Goal: Task Accomplishment & Management: Manage account settings

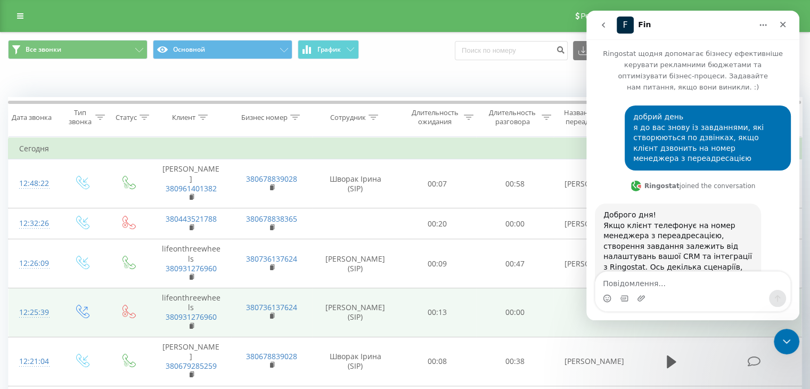
scroll to position [2863, 0]
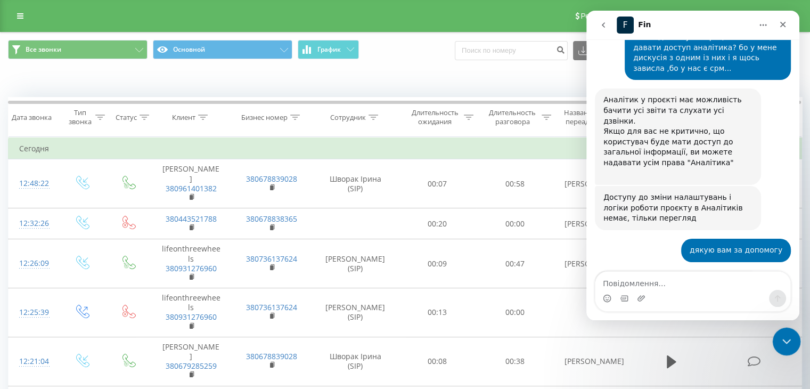
click at [782, 342] on icon "Закрити програму для спілкування Intercom" at bounding box center [785, 340] width 13 height 13
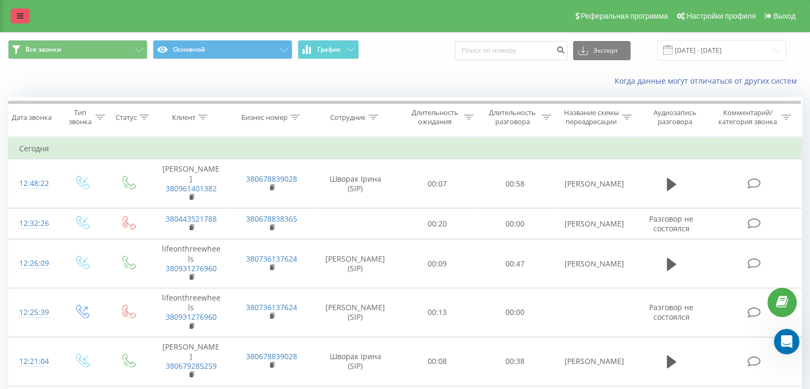
click at [18, 11] on link at bounding box center [20, 16] width 19 height 15
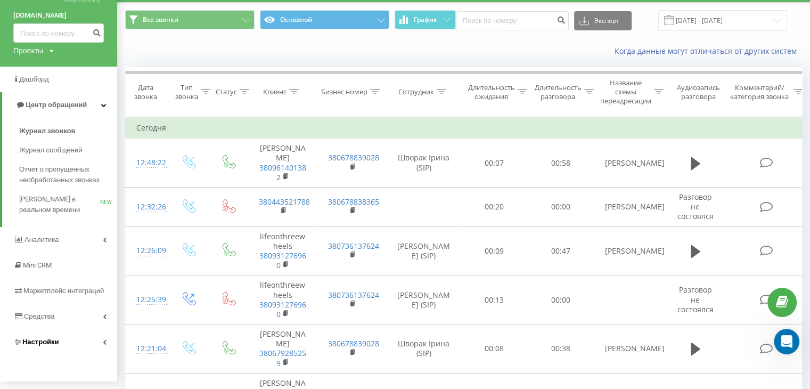
scroll to position [53, 0]
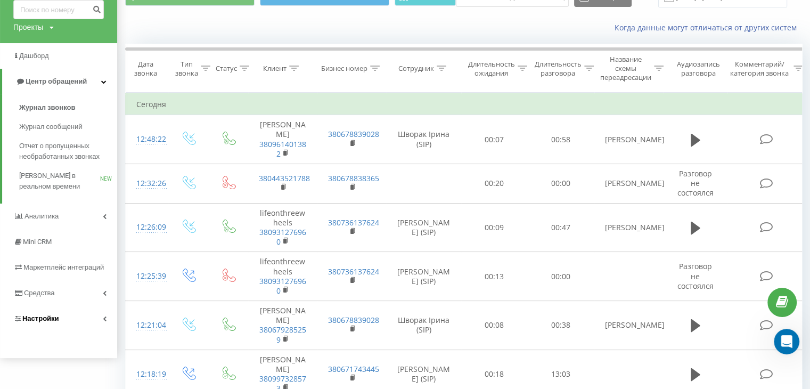
click at [55, 318] on span "Настройки" at bounding box center [40, 318] width 37 height 8
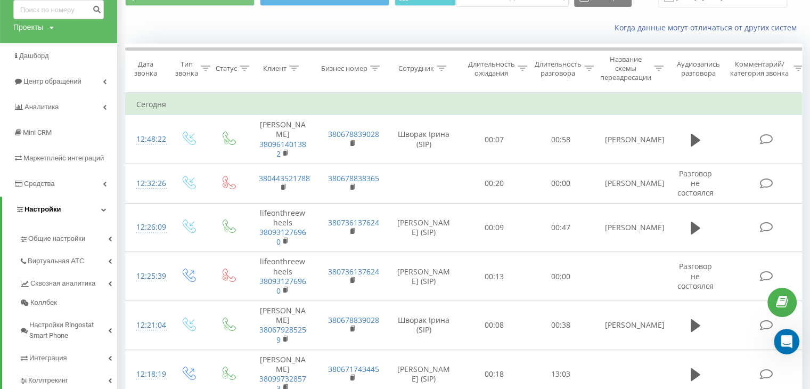
click at [105, 208] on icon at bounding box center [103, 209] width 5 height 5
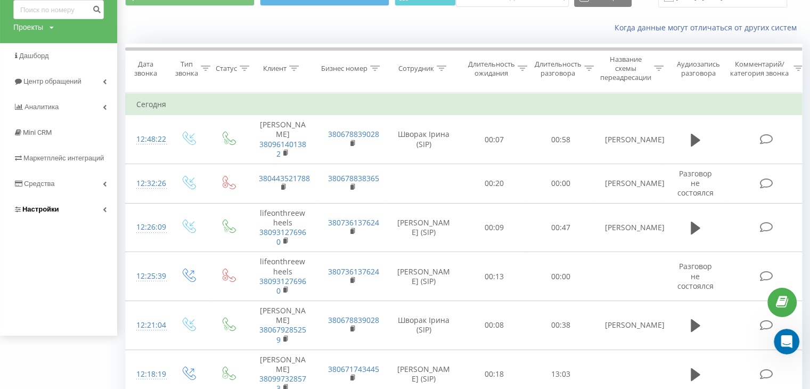
click at [105, 208] on icon at bounding box center [105, 209] width 4 height 5
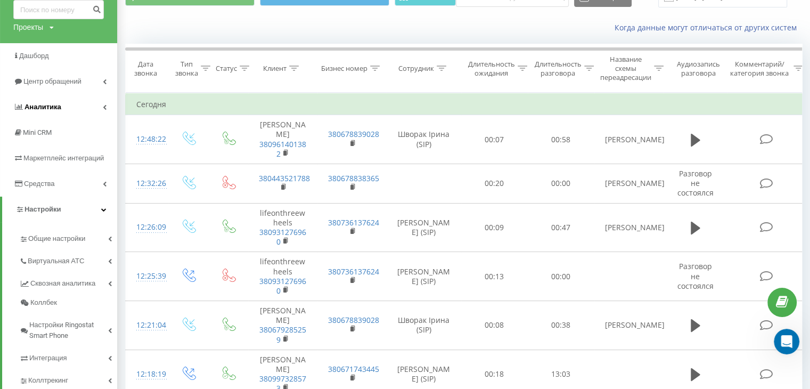
click at [107, 105] on link "Аналитика" at bounding box center [58, 107] width 117 height 26
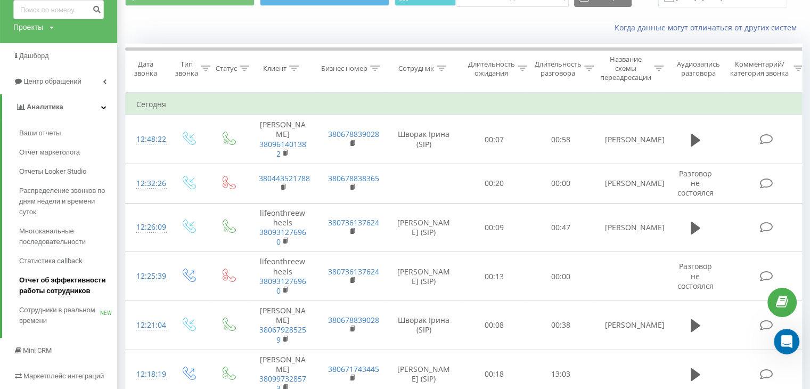
click at [59, 288] on span "Отчет об эффективности работы сотрудников" at bounding box center [65, 285] width 93 height 21
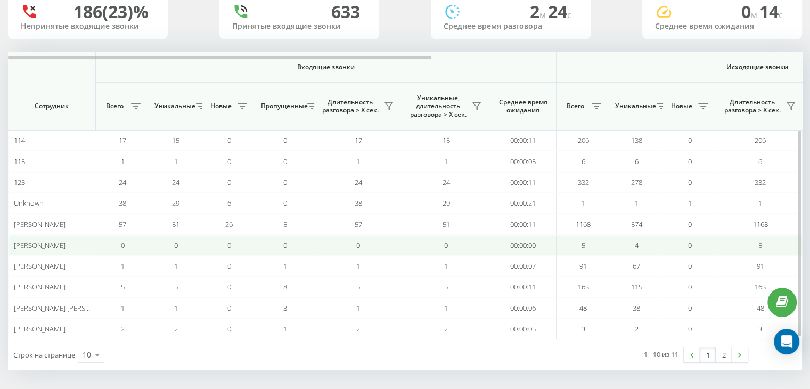
scroll to position [85, 0]
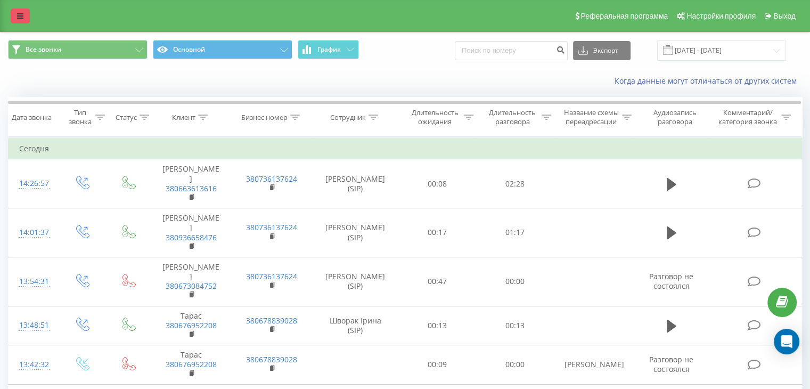
click at [21, 16] on icon at bounding box center [20, 15] width 6 height 7
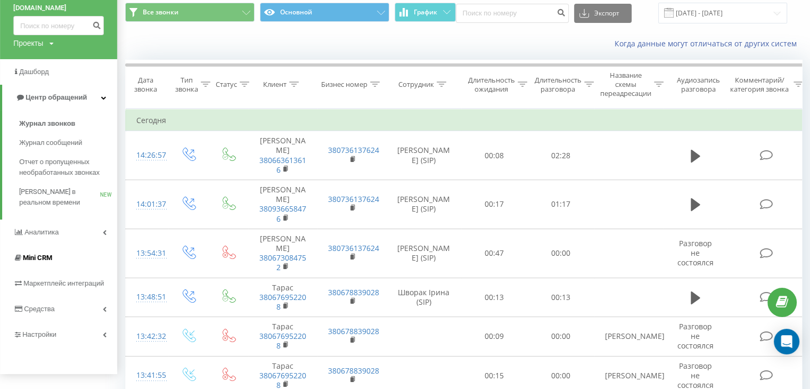
scroll to position [53, 0]
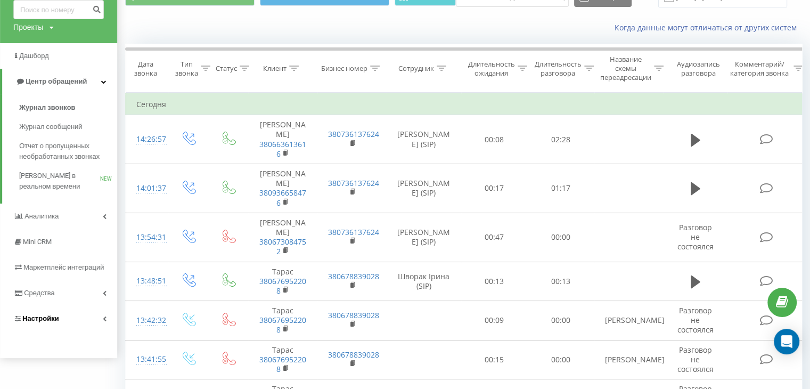
click at [107, 316] on link "Настройки" at bounding box center [58, 319] width 117 height 26
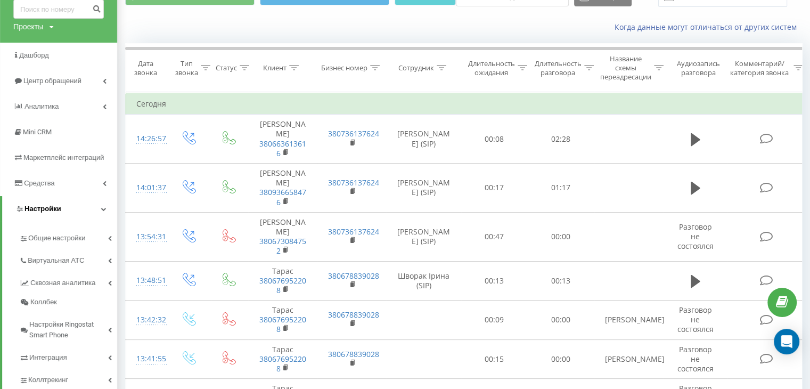
scroll to position [107, 0]
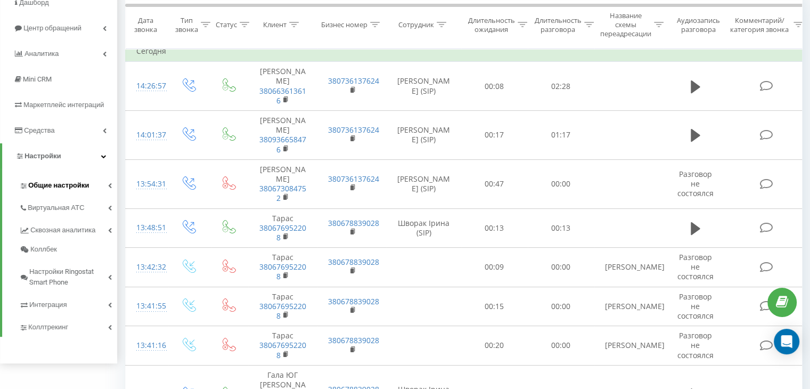
click at [111, 183] on icon at bounding box center [110, 185] width 4 height 5
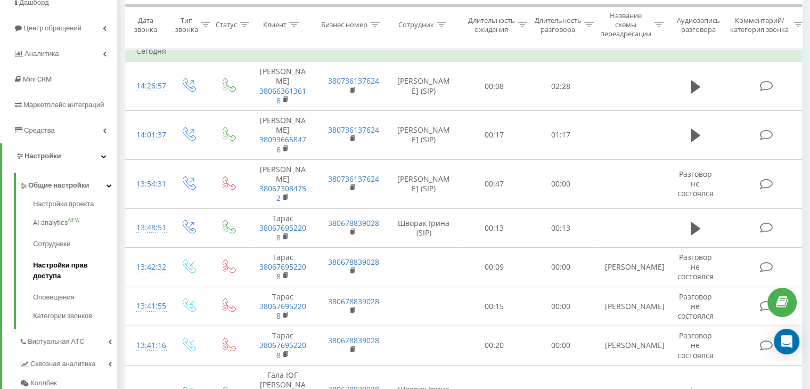
click at [53, 275] on span "Настройки прав доступа" at bounding box center [72, 270] width 79 height 21
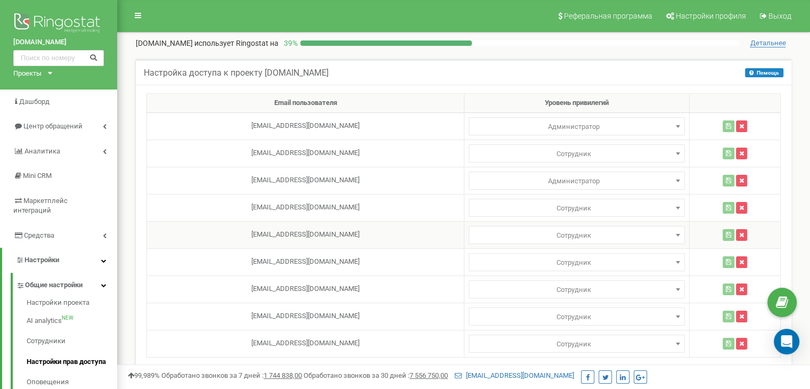
click at [676, 234] on b at bounding box center [678, 235] width 4 height 3
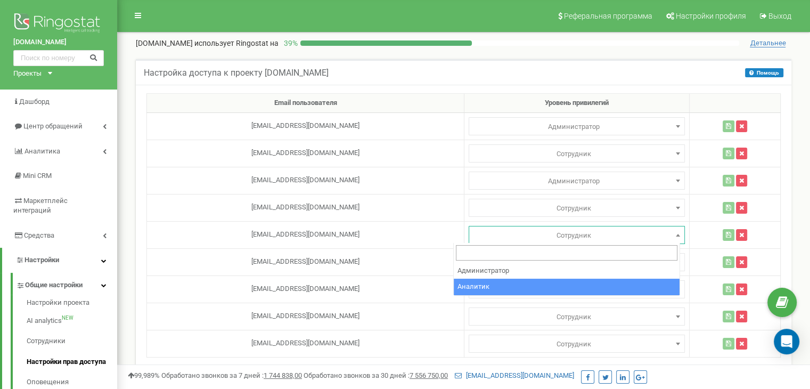
select select "2"
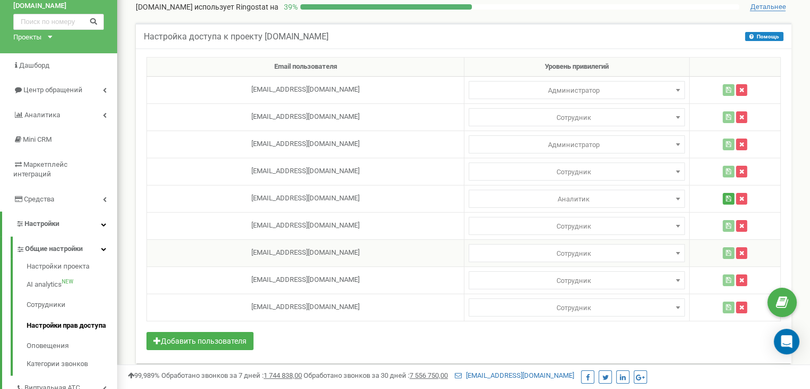
scroll to position [53, 0]
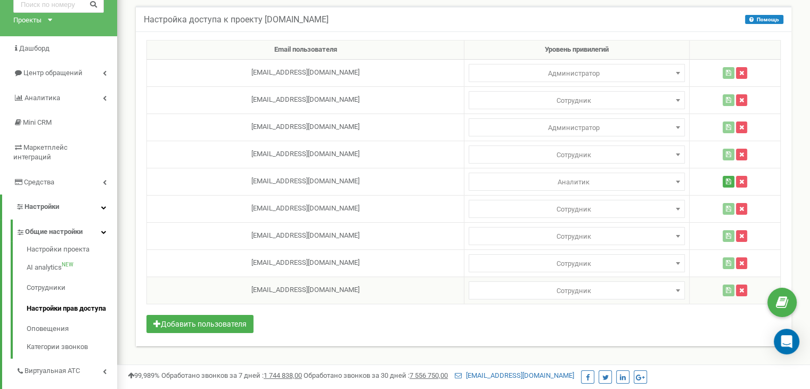
click at [676, 289] on b at bounding box center [678, 290] width 4 height 3
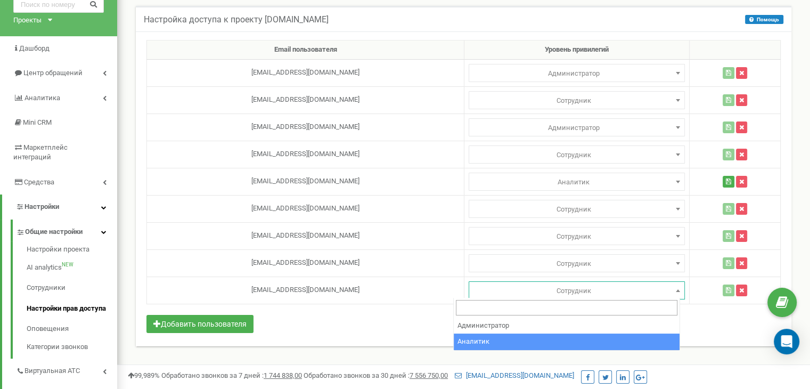
select select "2"
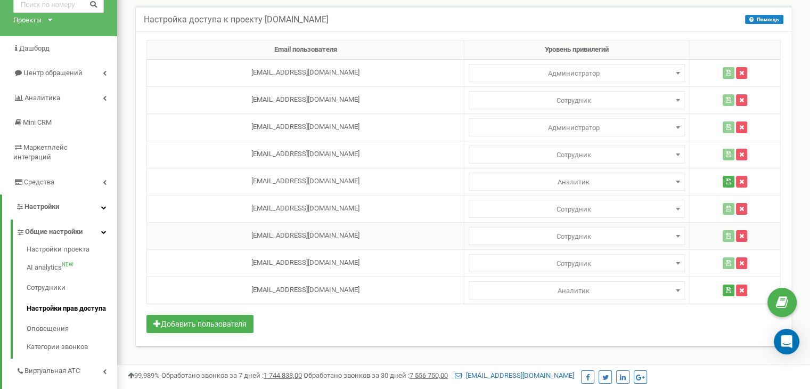
click at [676, 235] on b at bounding box center [678, 236] width 4 height 3
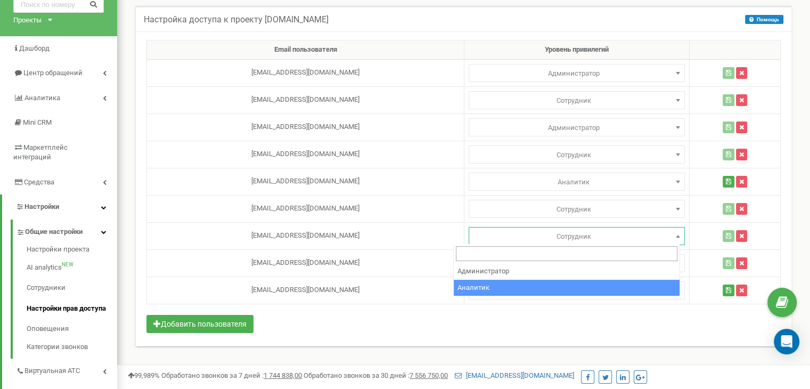
select select "2"
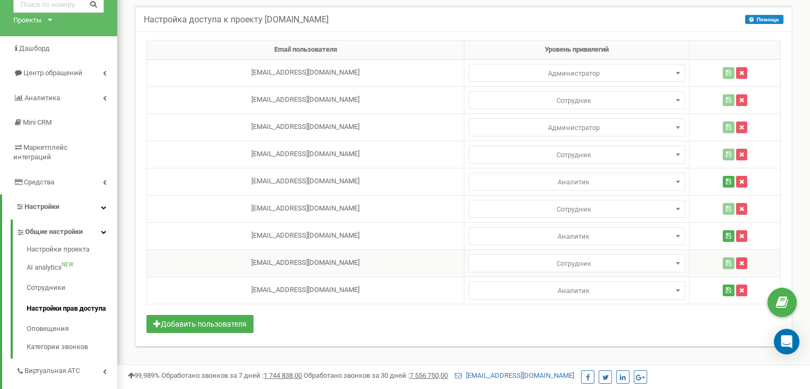
click at [665, 260] on span "Сотрудник" at bounding box center [577, 263] width 209 height 15
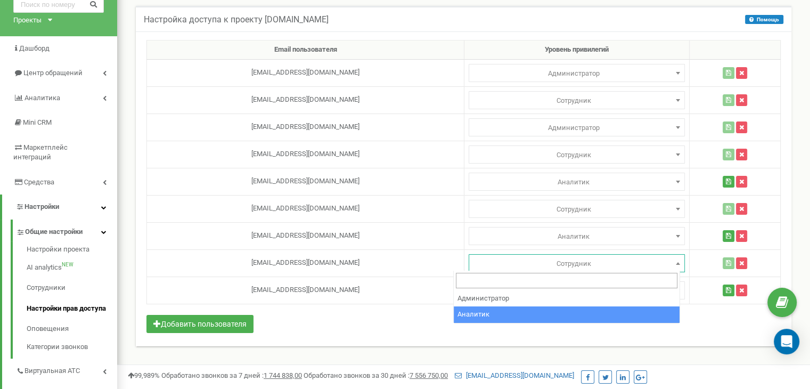
select select "2"
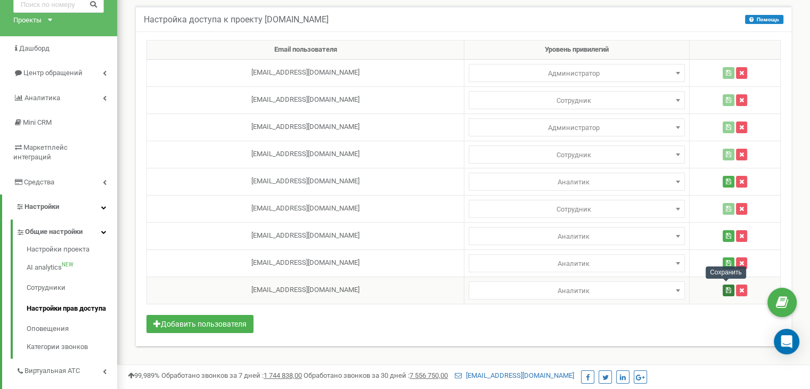
click at [726, 291] on icon "button" at bounding box center [728, 290] width 5 height 6
click at [725, 260] on icon "button" at bounding box center [727, 263] width 5 height 6
click at [725, 237] on icon "button" at bounding box center [727, 236] width 5 height 6
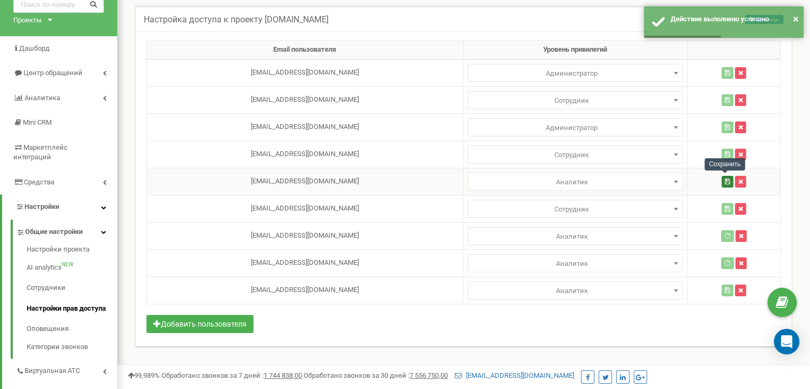
click at [725, 181] on icon "button" at bounding box center [727, 181] width 5 height 6
